Goal: Information Seeking & Learning: Learn about a topic

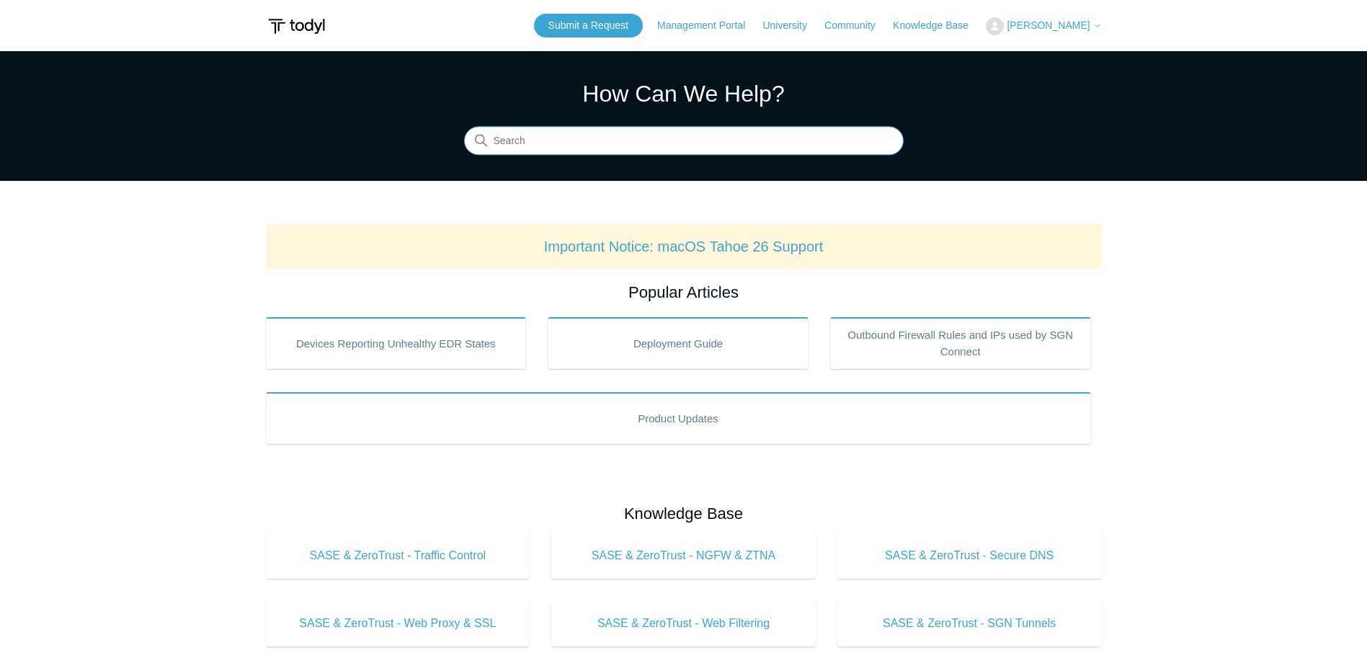
click at [549, 139] on input "Search" at bounding box center [684, 141] width 440 height 29
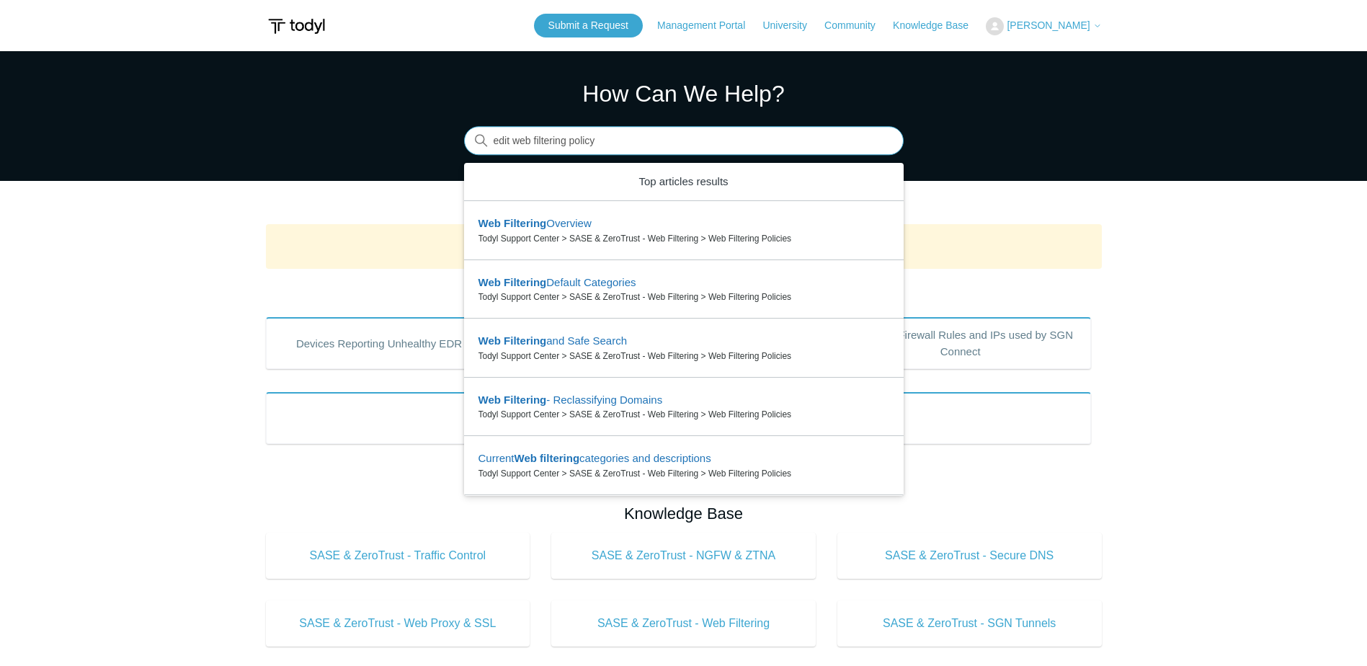
type input "edit web filtering policy"
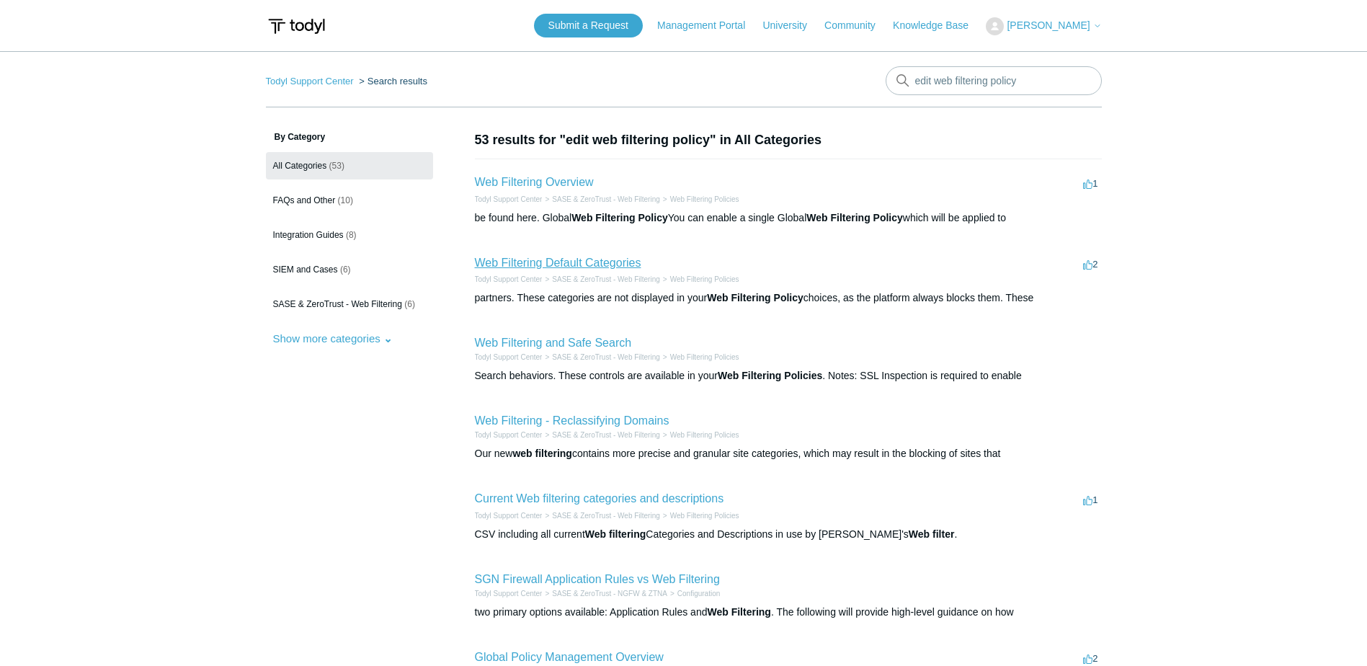
click at [565, 258] on link "Web Filtering Default Categories" at bounding box center [558, 263] width 167 height 12
click at [537, 181] on link "Web Filtering Overview" at bounding box center [534, 182] width 119 height 12
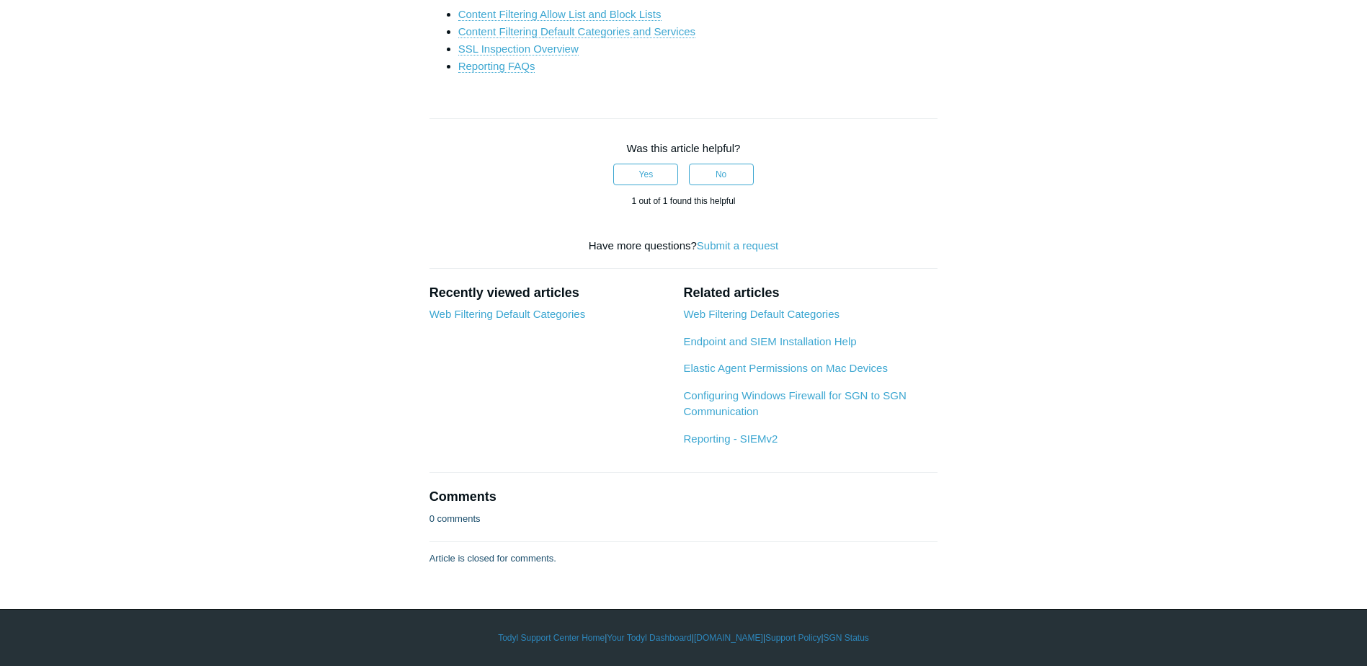
scroll to position [3460, 0]
